Goal: Communication & Community: Answer question/provide support

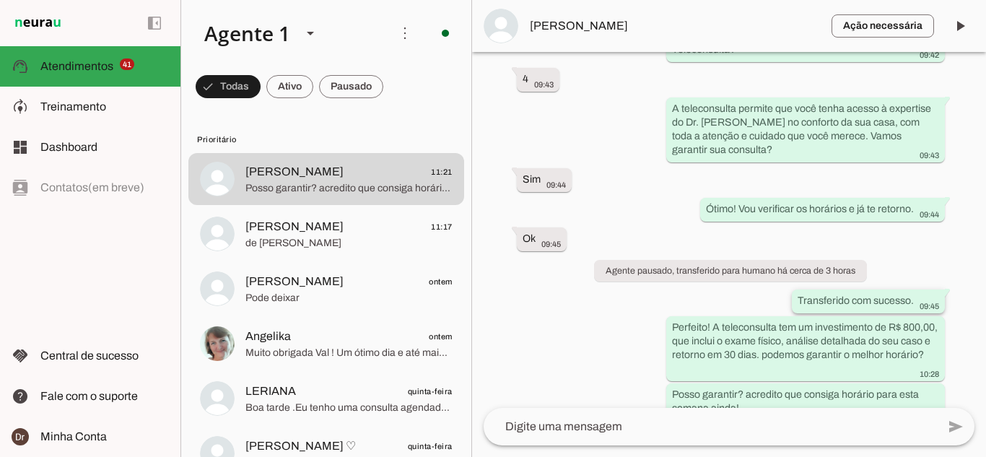
scroll to position [535, 0]
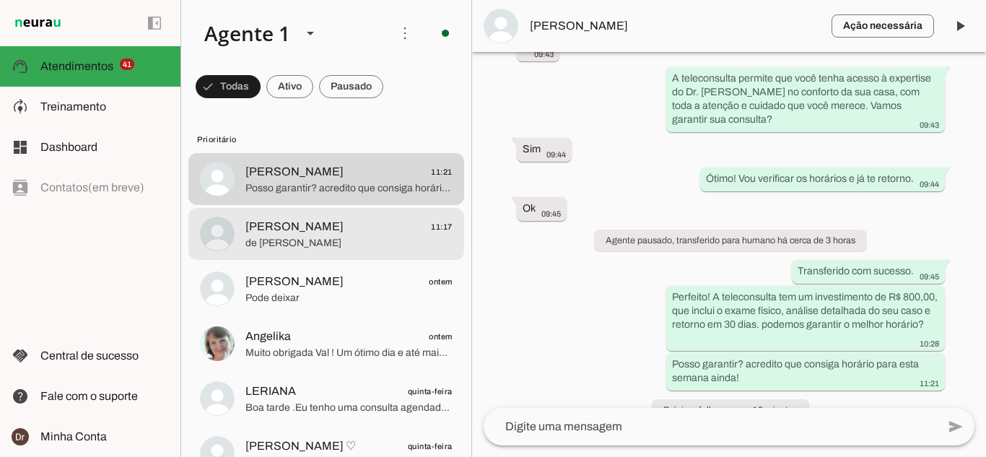
click at [301, 241] on span "de [PERSON_NAME]" at bounding box center [348, 243] width 207 height 14
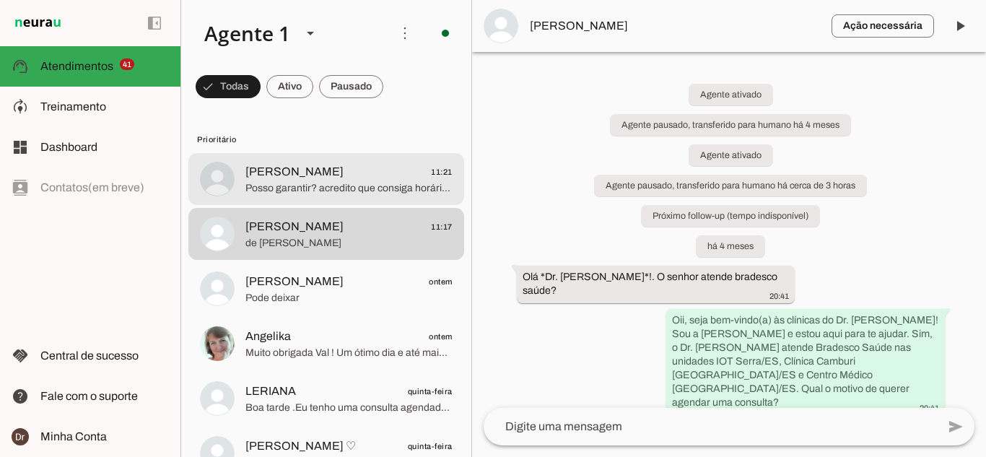
click at [379, 197] on md-item "[PERSON_NAME] 11:21 Posso garantir? acredito que consiga horário para esta sema…" at bounding box center [326, 179] width 276 height 52
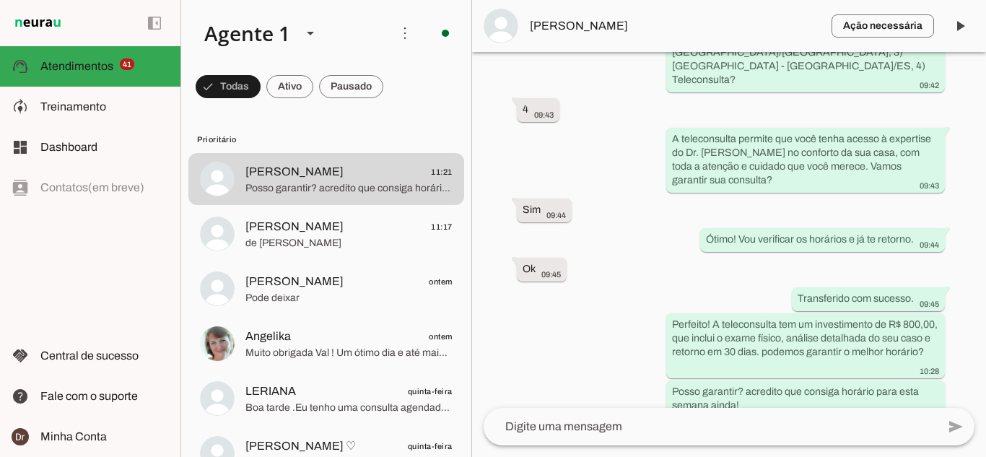
scroll to position [529, 0]
